Goal: Contribute content

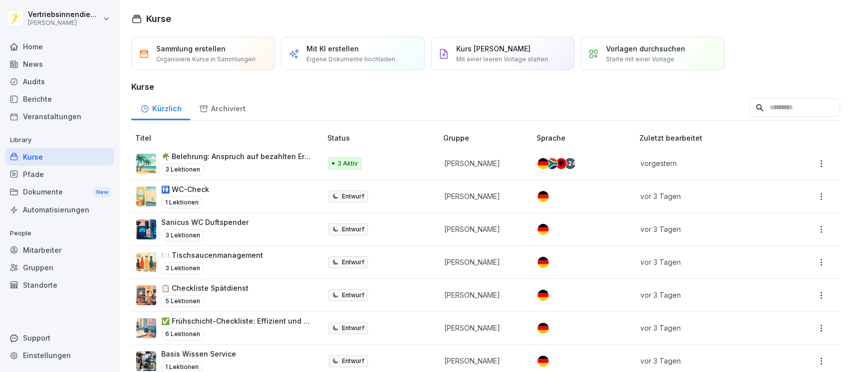
click at [37, 64] on div "News" at bounding box center [59, 63] width 109 height 17
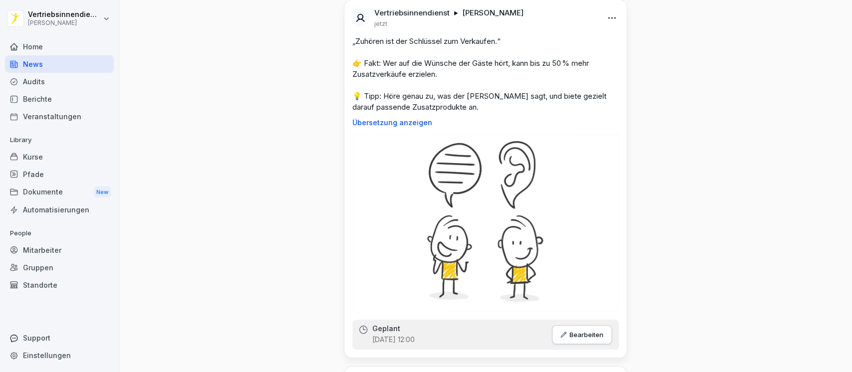
scroll to position [266, 0]
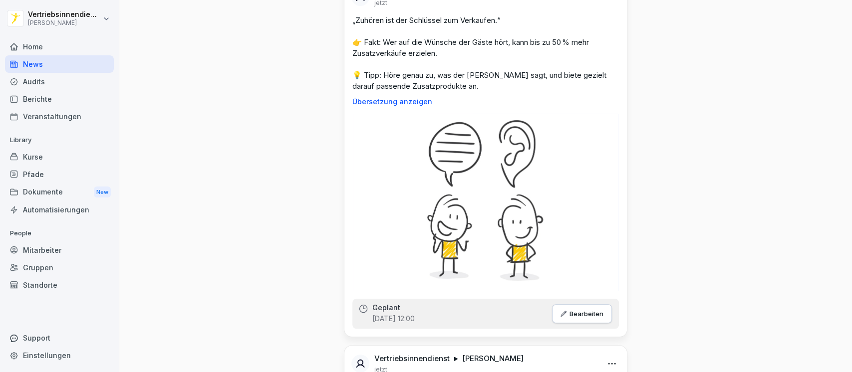
click at [571, 317] on button "Bearbeiten" at bounding box center [582, 313] width 60 height 19
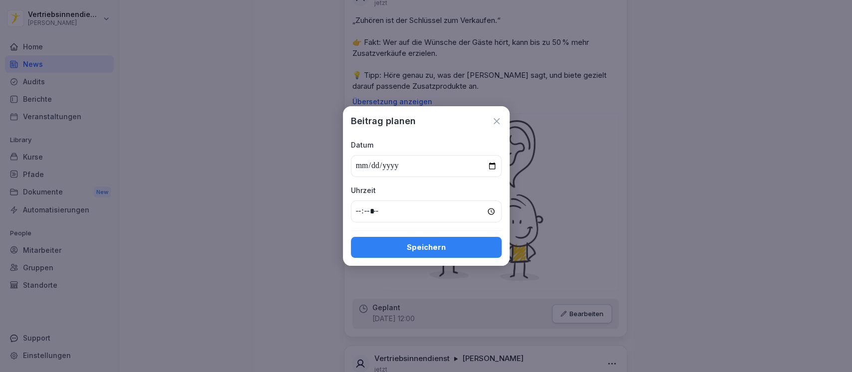
click at [498, 122] on icon at bounding box center [497, 121] width 6 height 6
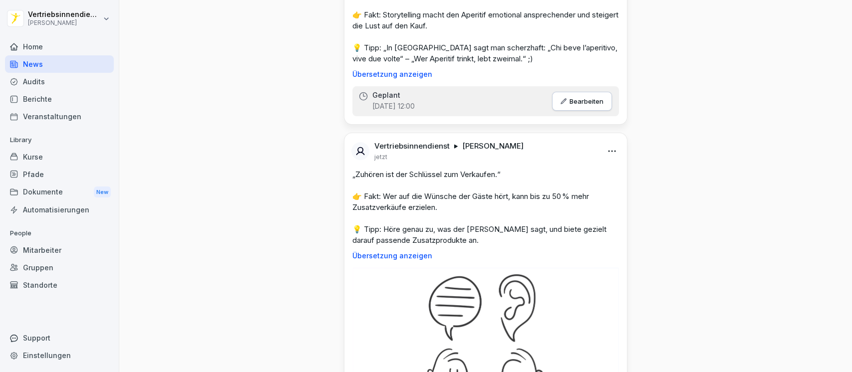
scroll to position [133, 0]
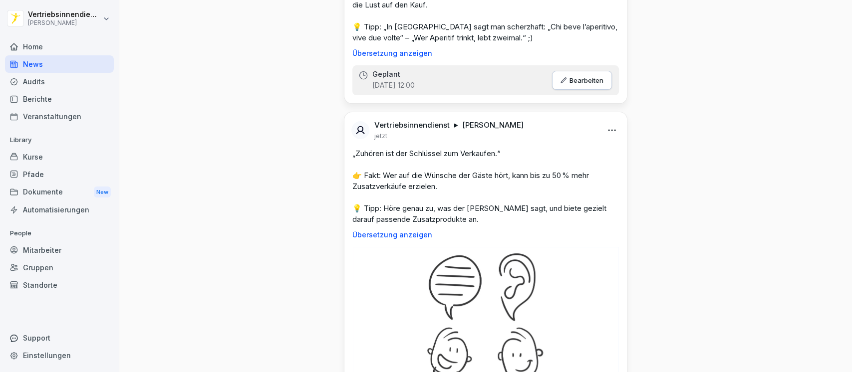
click at [604, 129] on html "Vertriebsinnendienst [PERSON_NAME] Home News Audits Berichte Veranstaltungen Li…" at bounding box center [426, 186] width 852 height 372
click at [551, 153] on div "Bearbeiten" at bounding box center [552, 151] width 123 height 20
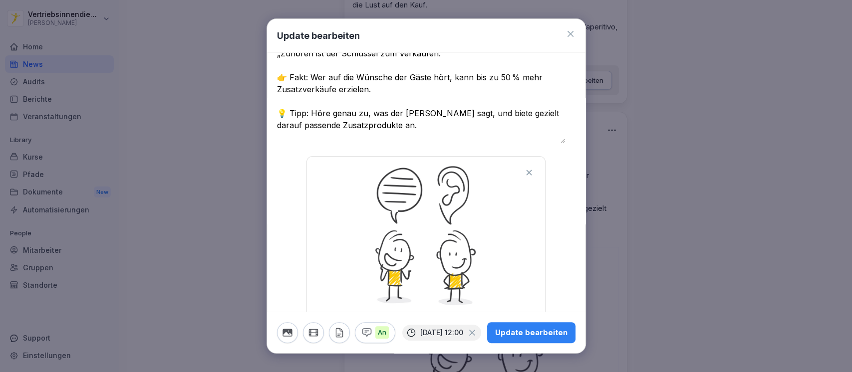
scroll to position [66, 0]
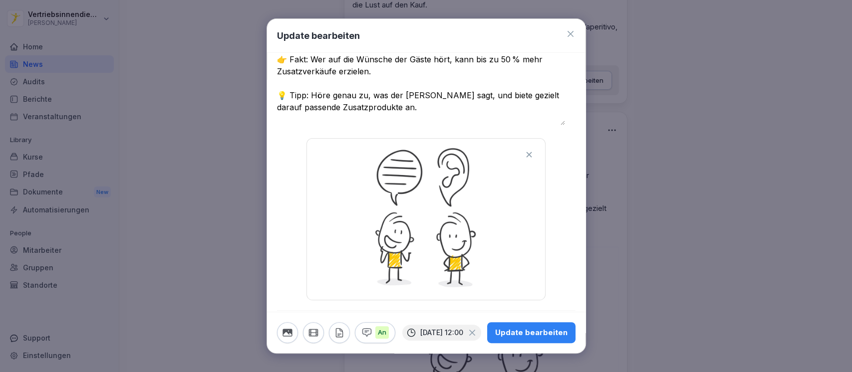
click at [525, 154] on icon "button" at bounding box center [529, 154] width 9 height 9
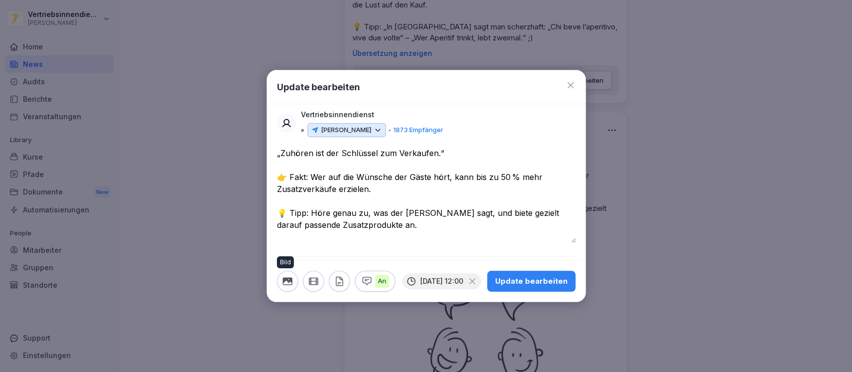
click at [286, 278] on icon "button" at bounding box center [287, 281] width 9 height 7
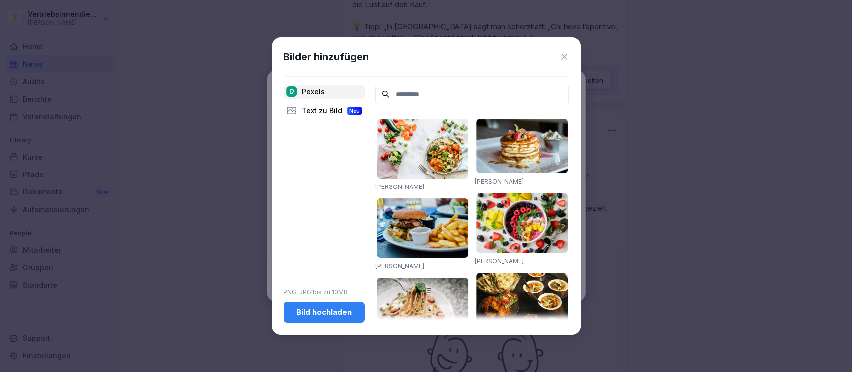
click at [328, 308] on div "Bild hochladen" at bounding box center [323, 312] width 65 height 11
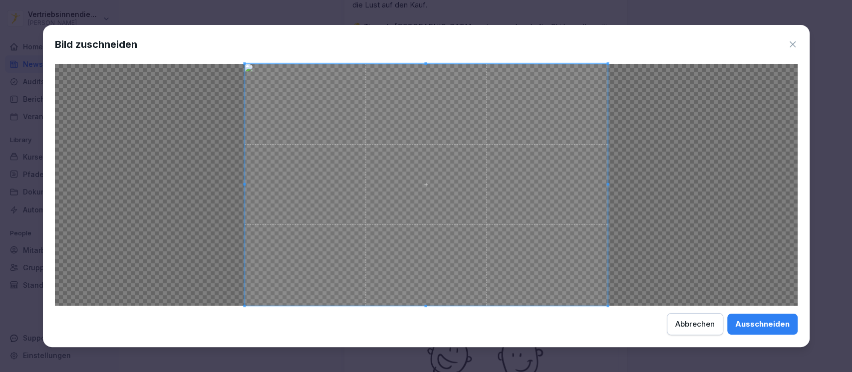
click at [753, 323] on div "Ausschneiden" at bounding box center [762, 324] width 54 height 11
